Goal: Task Accomplishment & Management: Manage account settings

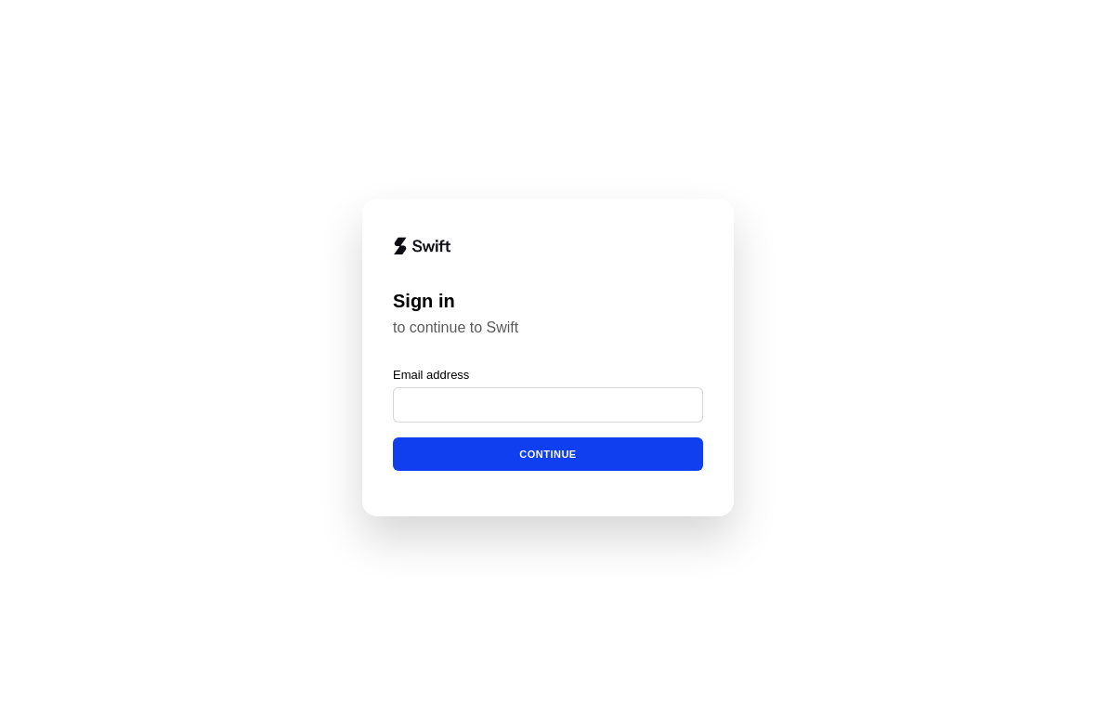
scroll to position [231, 0]
click at [404, 372] on button "submit" at bounding box center [400, 370] width 15 height 6
type input "**********"
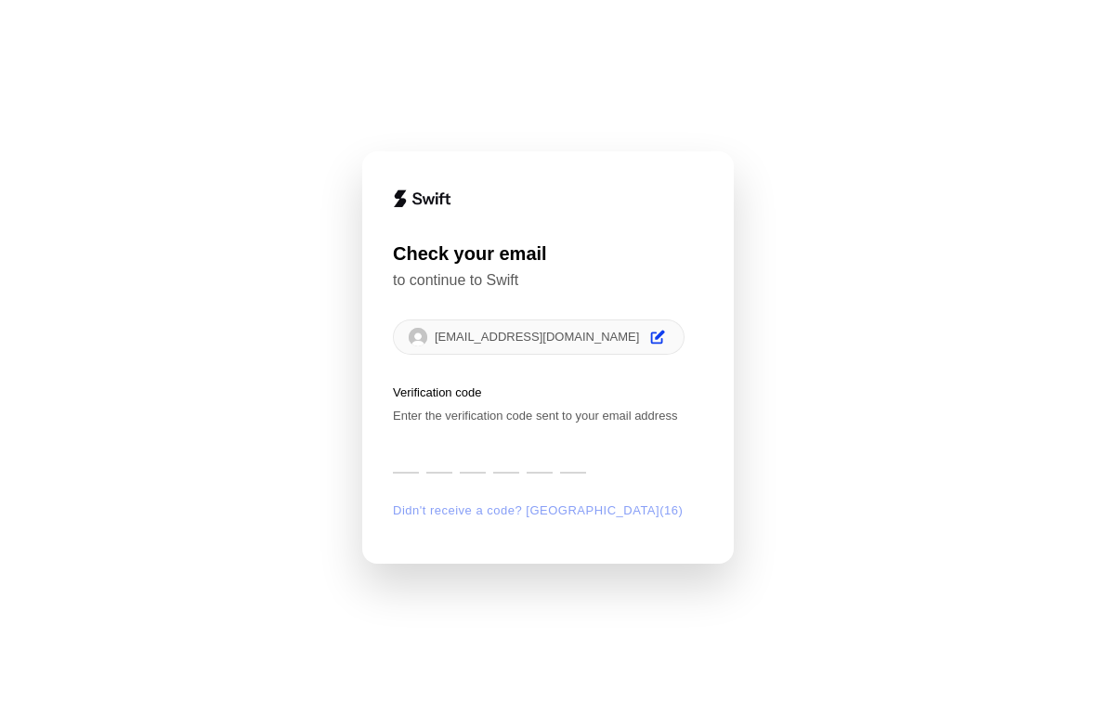
type input "*"
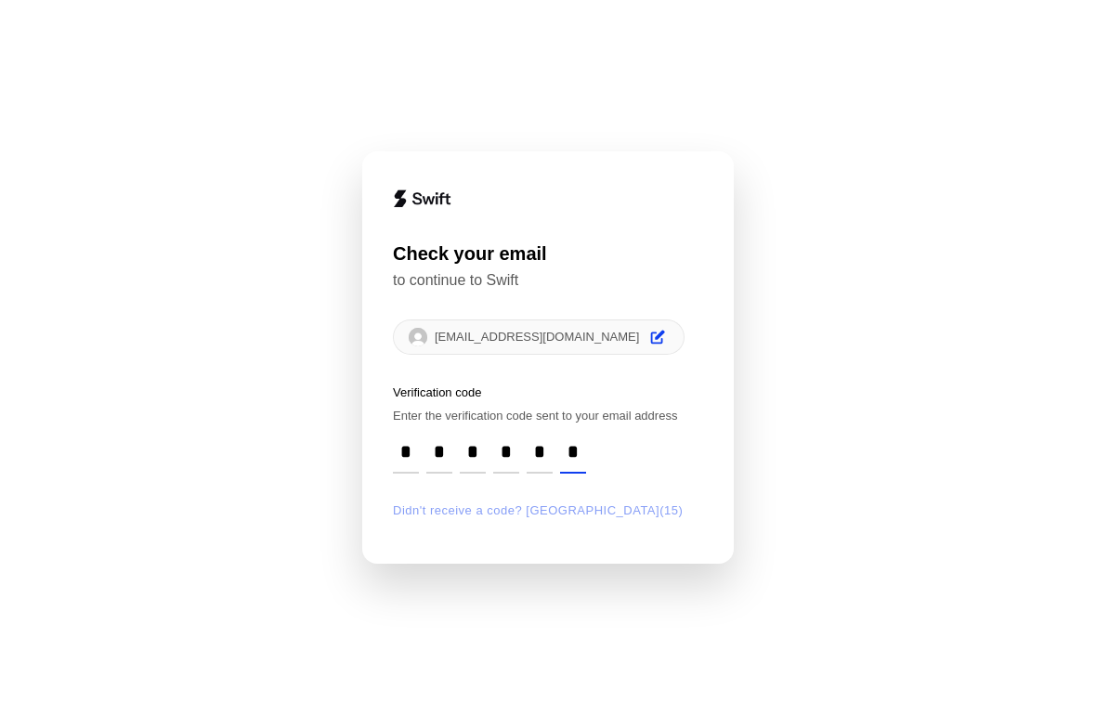
type input "*"
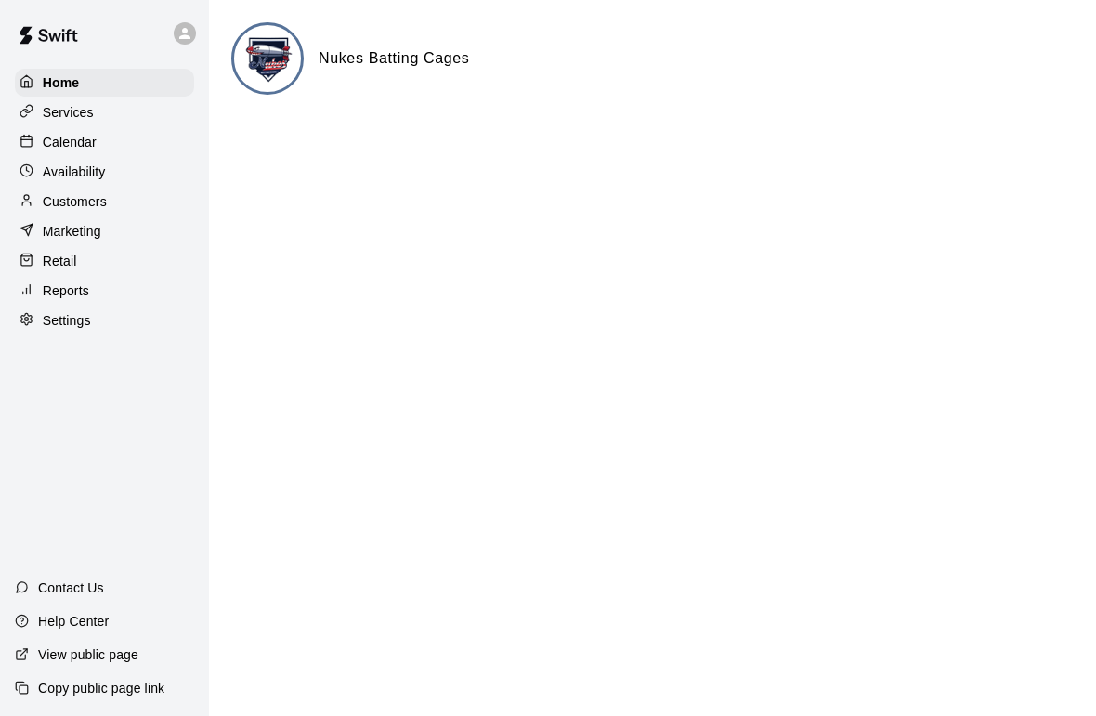
click at [87, 153] on div "Calendar" at bounding box center [104, 142] width 179 height 28
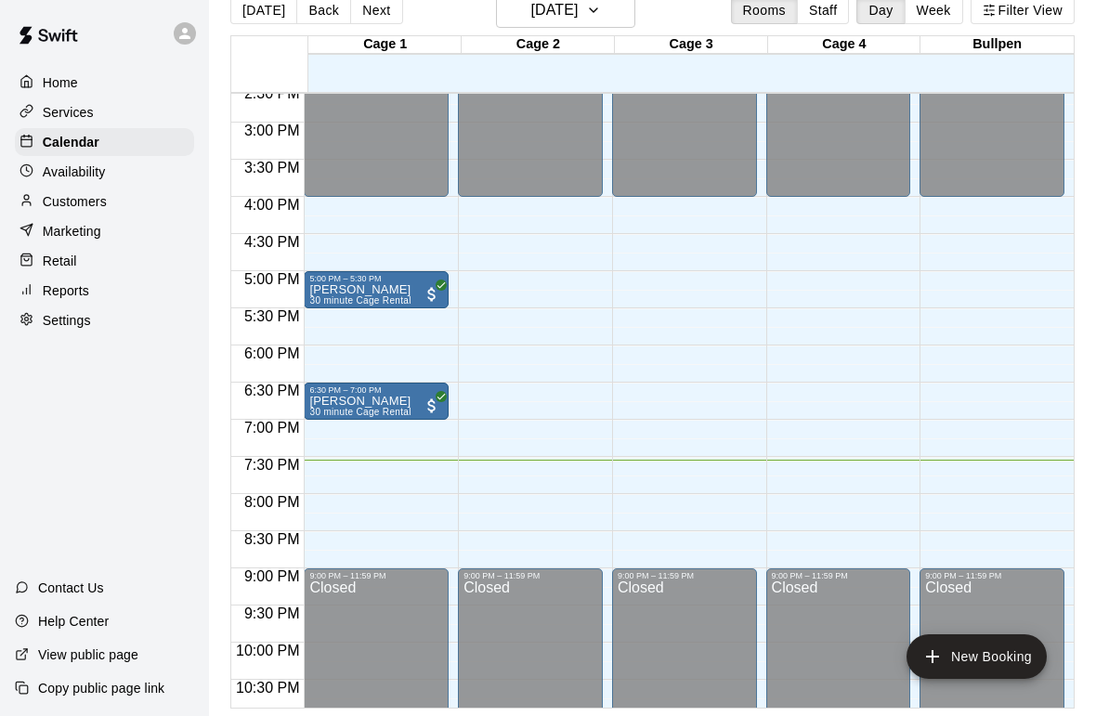
scroll to position [1087, 0]
